Goal: Task Accomplishment & Management: Use online tool/utility

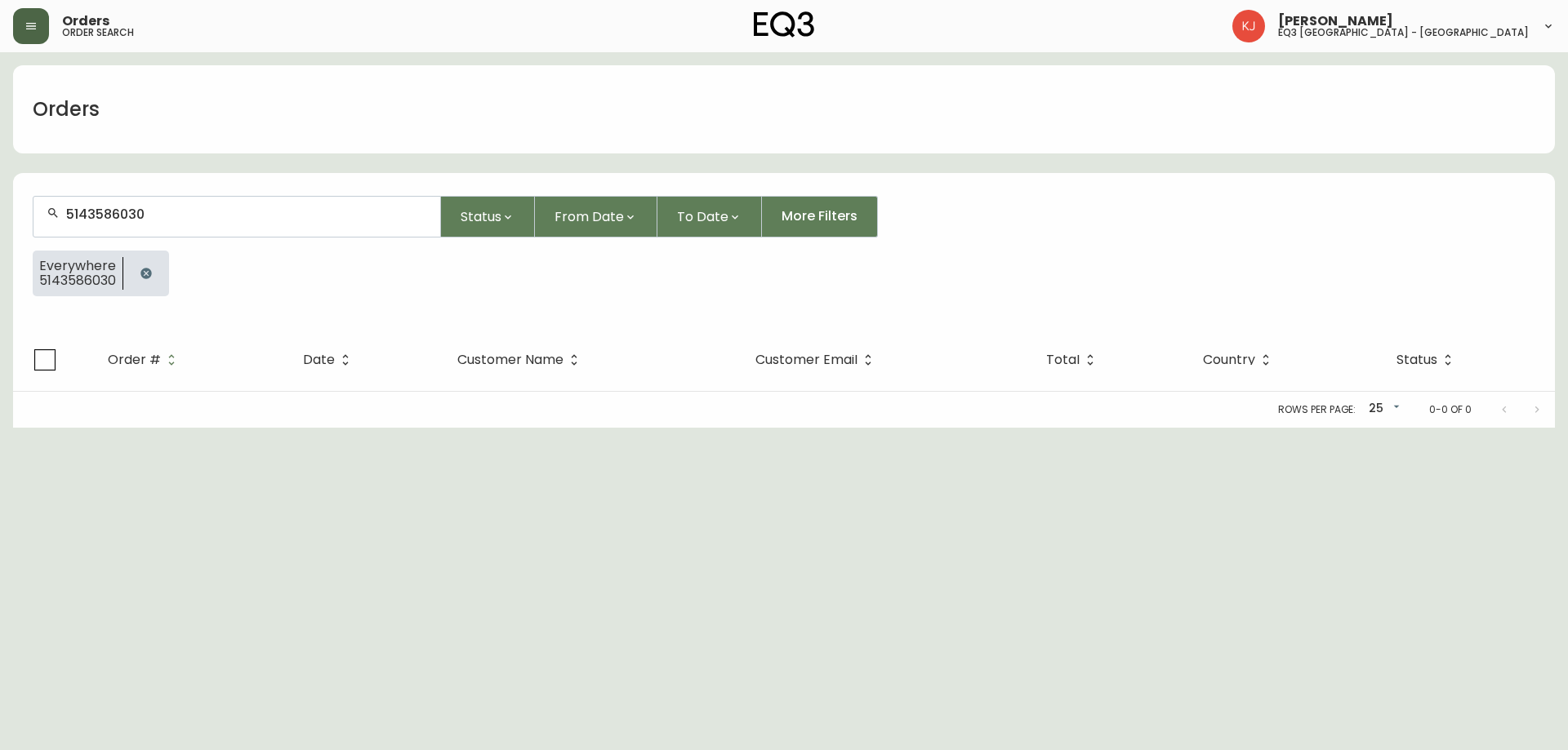
click at [30, 34] on button "button" at bounding box center [30, 26] width 36 height 36
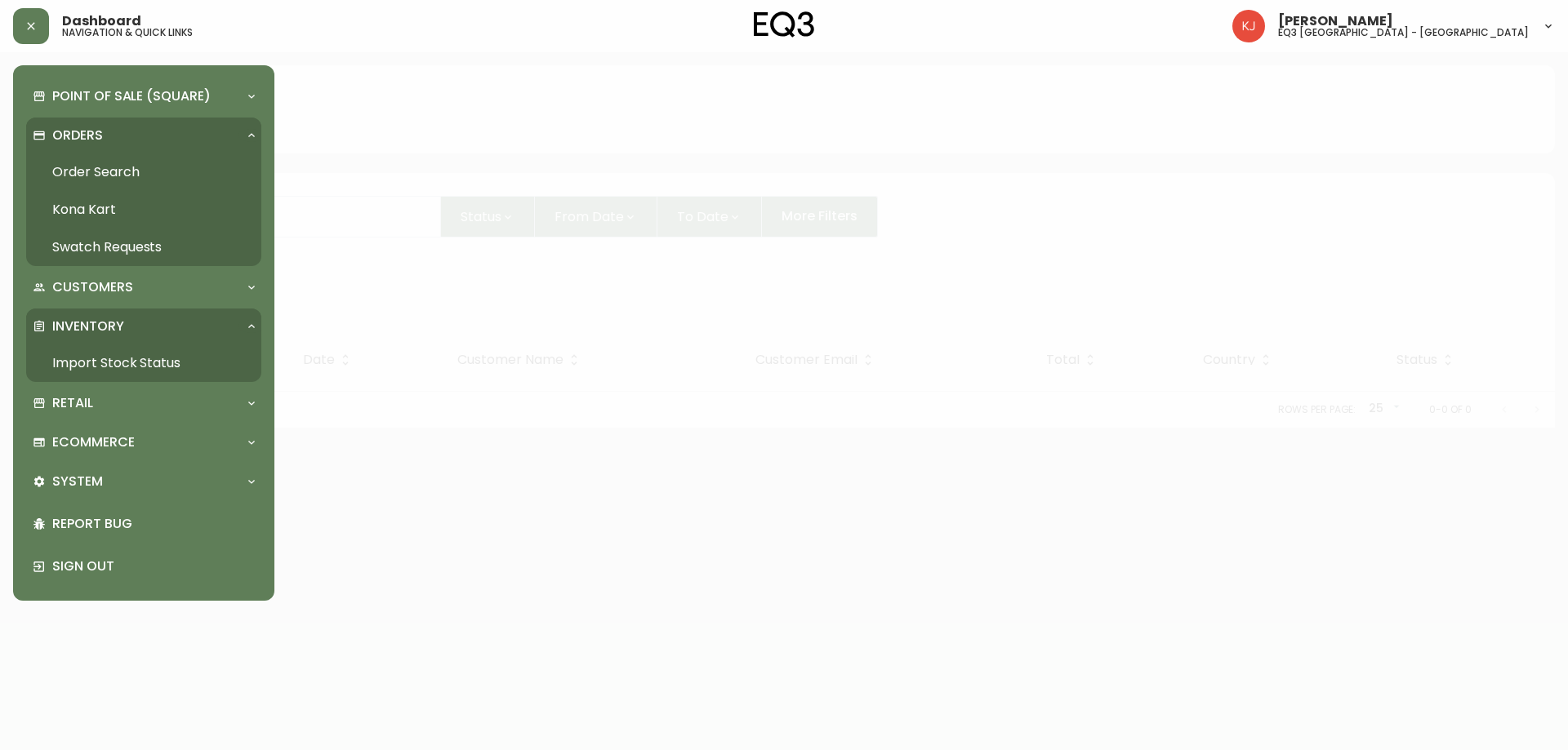
click at [117, 176] on link "Order Search" at bounding box center [143, 172] width 235 height 38
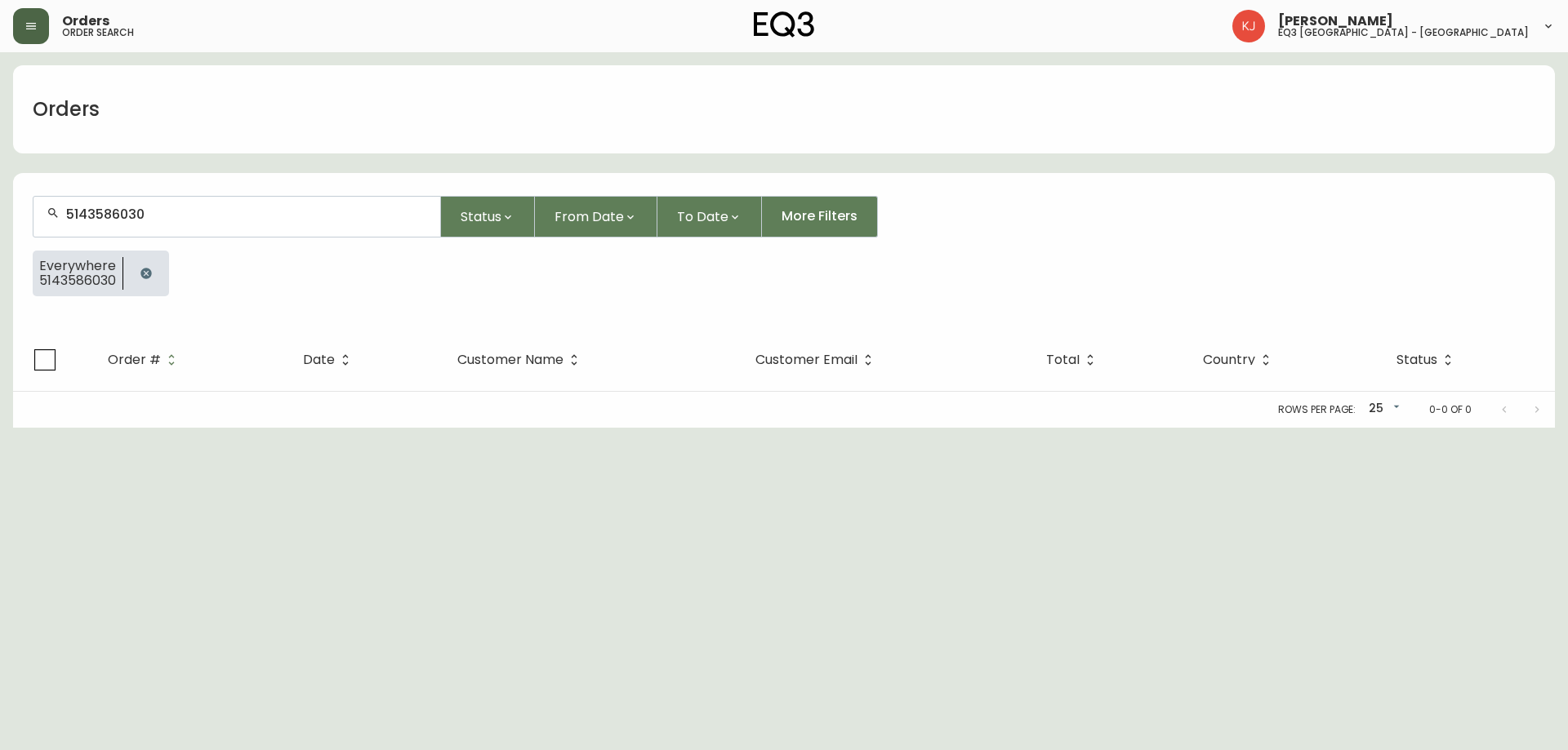
click at [32, 34] on button "button" at bounding box center [30, 26] width 36 height 36
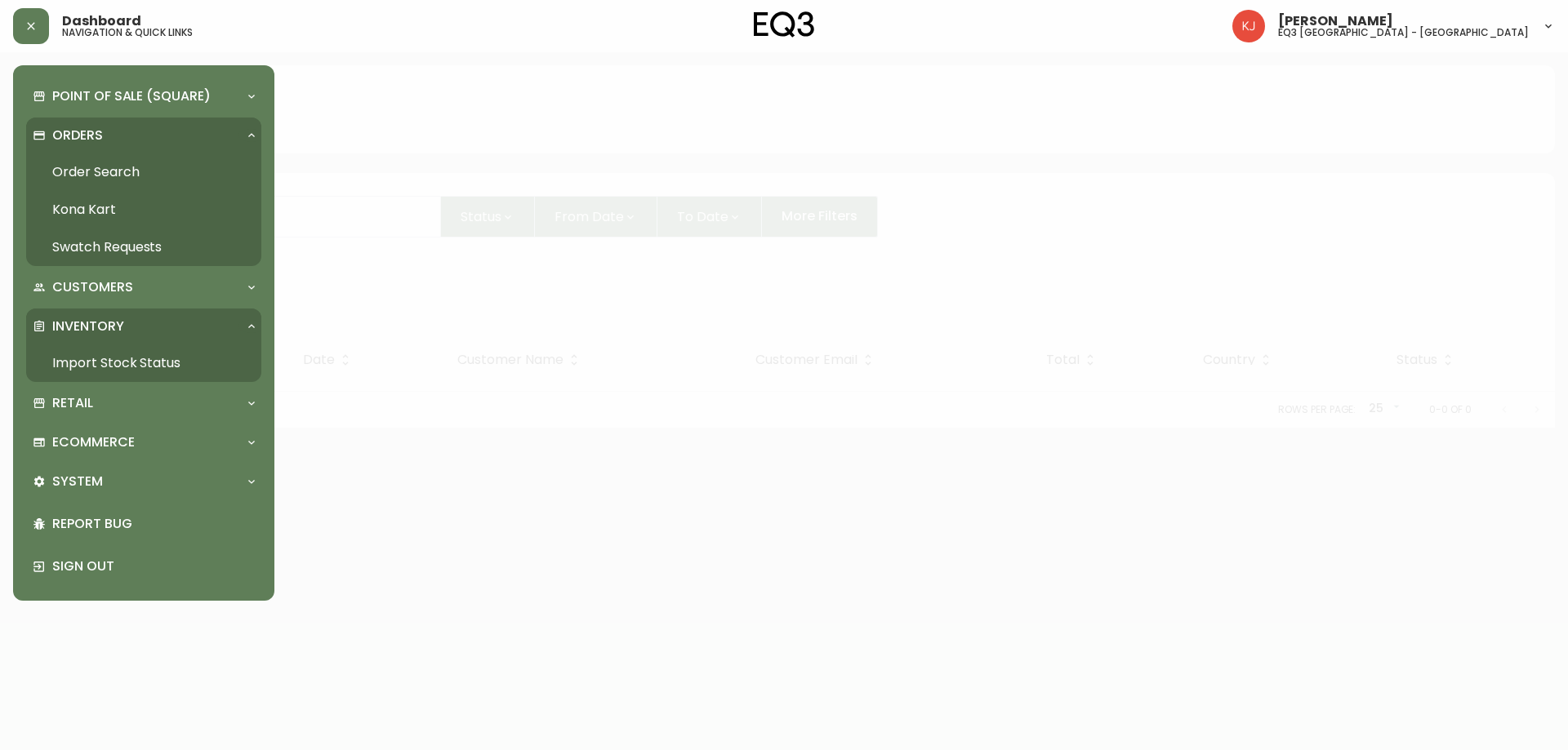
click at [107, 358] on link "Import Stock Status" at bounding box center [143, 363] width 235 height 38
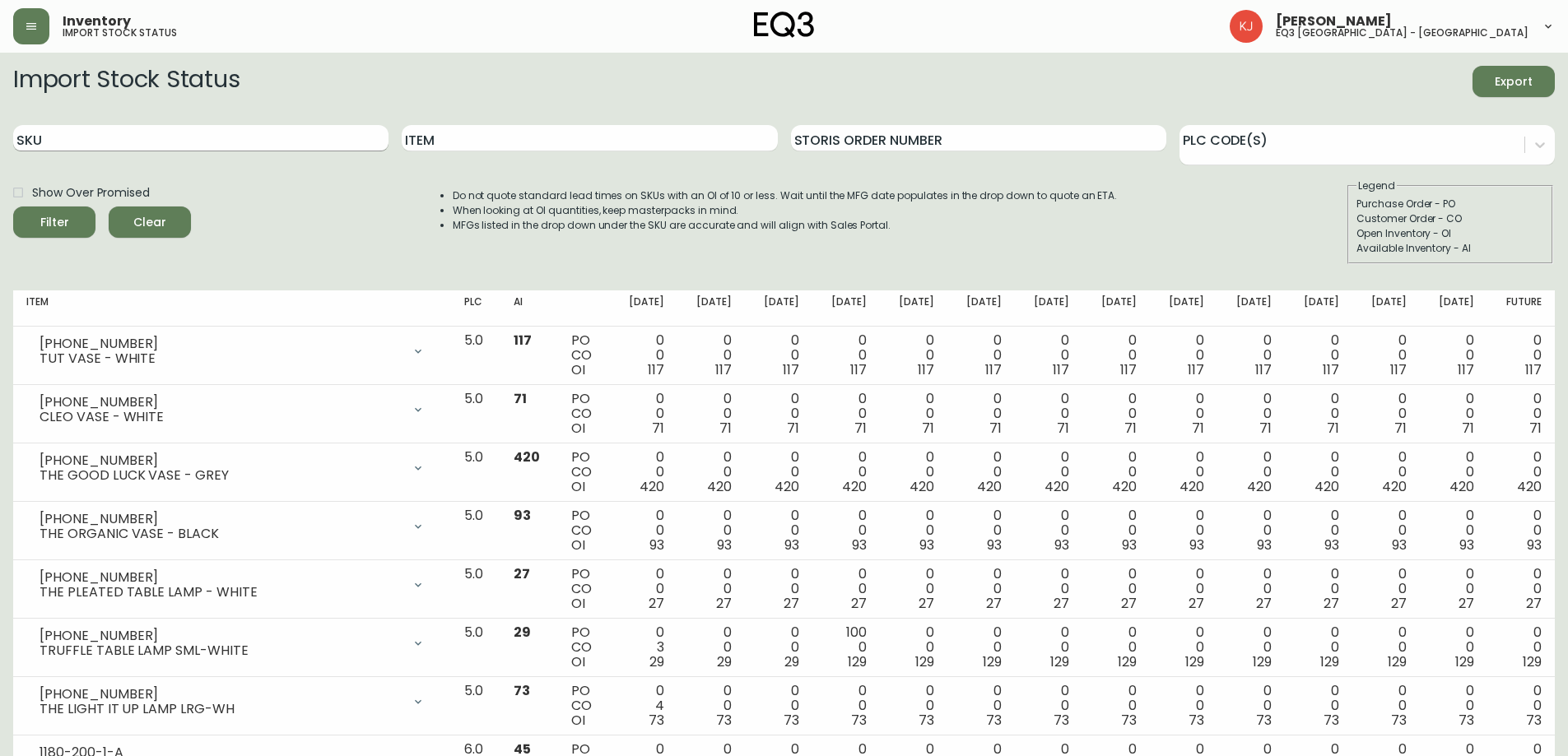
click at [134, 136] on input "SKU" at bounding box center [200, 138] width 375 height 26
click at [13, 206] on button "Filter" at bounding box center [54, 222] width 82 height 32
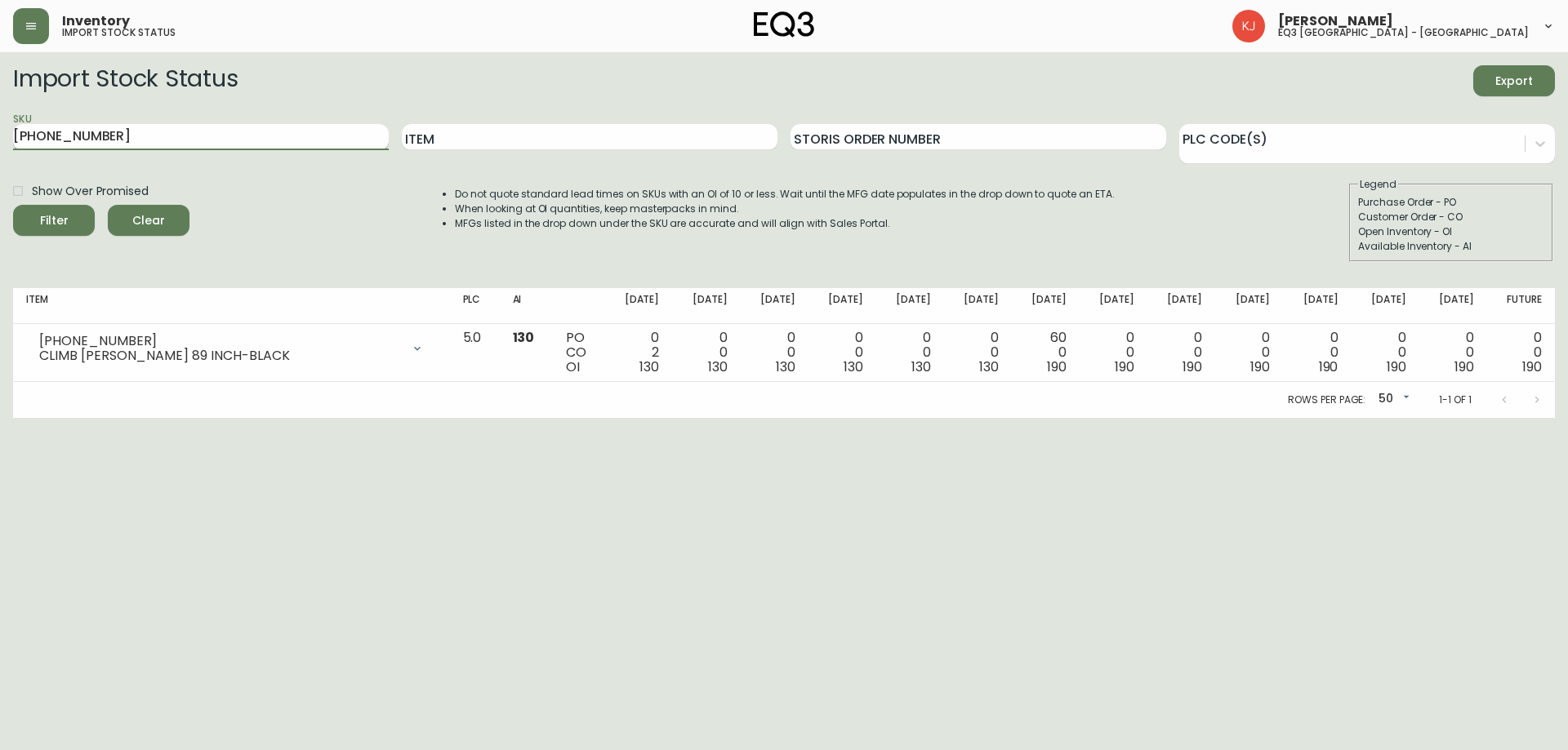
click at [159, 135] on input "[PHONE_NUMBER]" at bounding box center [200, 137] width 376 height 26
type input "7"
click at [35, 132] on input "SKU" at bounding box center [200, 137] width 376 height 26
type input "[PHONE_NUMBER]"
click at [13, 205] on button "Filter" at bounding box center [54, 220] width 81 height 31
